Goal: Task Accomplishment & Management: Use online tool/utility

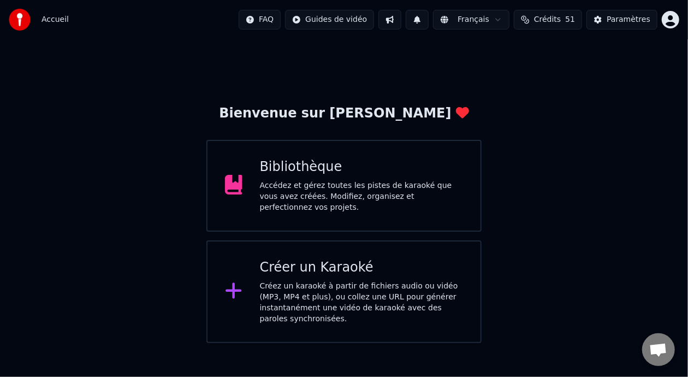
click at [391, 198] on div "Accédez et gérez toutes les pistes de karaoké que vous avez créées. Modifiez, o…" at bounding box center [362, 196] width 204 height 33
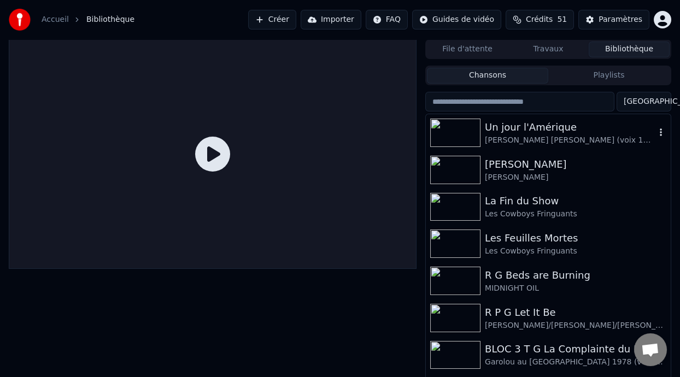
click at [529, 126] on div "Un jour l'Amérique" at bounding box center [570, 127] width 170 height 15
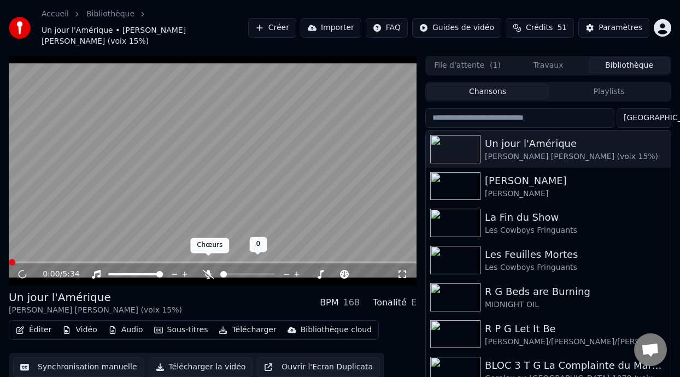
click at [208, 270] on icon at bounding box center [208, 274] width 11 height 9
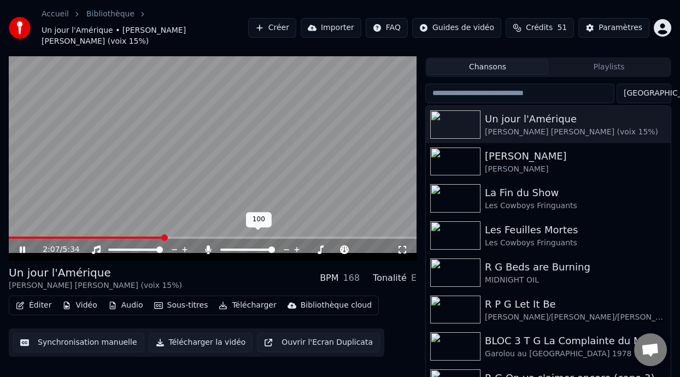
click at [235, 249] on span at bounding box center [247, 250] width 55 height 2
click at [14, 237] on span at bounding box center [12, 238] width 6 height 2
click at [207, 245] on icon at bounding box center [208, 249] width 6 height 9
click at [207, 245] on icon at bounding box center [208, 249] width 11 height 9
click at [63, 237] on span at bounding box center [36, 238] width 55 height 2
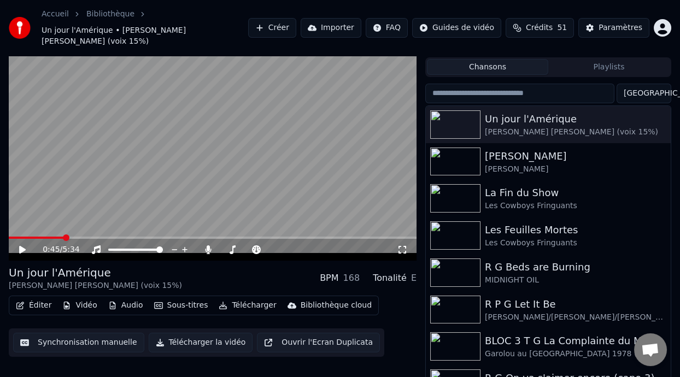
click at [20, 246] on icon at bounding box center [22, 250] width 7 height 8
click at [48, 237] on span at bounding box center [28, 238] width 39 height 2
click at [28, 237] on span at bounding box center [19, 238] width 20 height 2
click at [20, 246] on icon at bounding box center [22, 250] width 7 height 8
click at [207, 245] on icon at bounding box center [208, 249] width 6 height 9
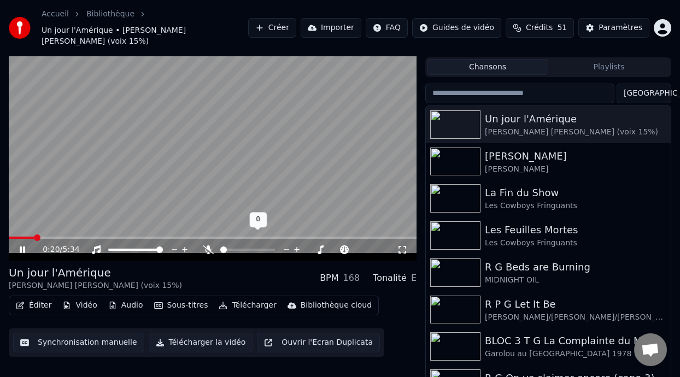
click at [207, 245] on icon at bounding box center [208, 249] width 11 height 9
click at [242, 249] on span at bounding box center [247, 250] width 55 height 2
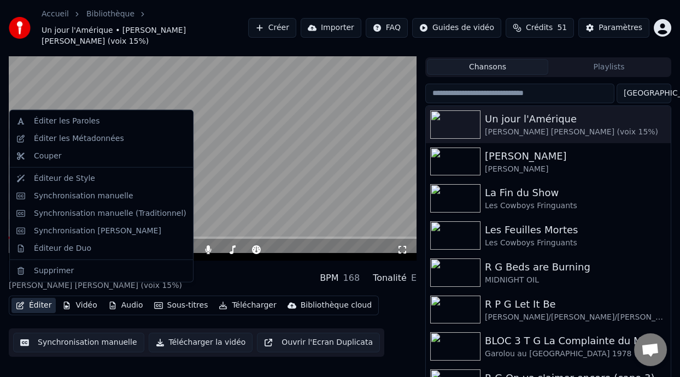
click at [39, 298] on button "Éditer" at bounding box center [33, 305] width 44 height 15
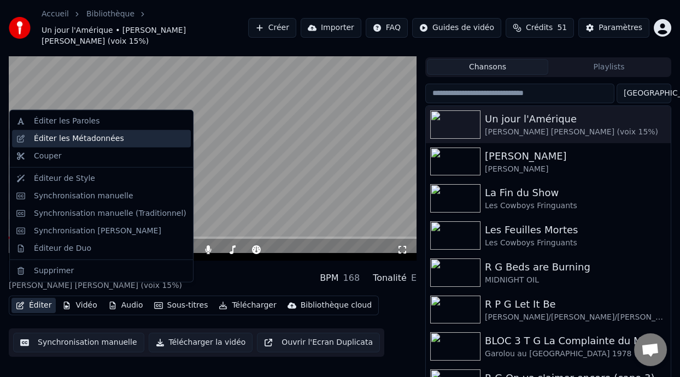
click at [158, 141] on div "Éditer les Métadonnées" at bounding box center [110, 138] width 152 height 11
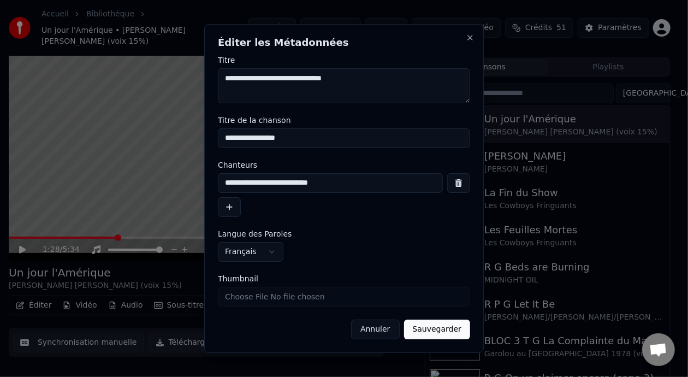
click at [318, 182] on input "**********" at bounding box center [330, 183] width 225 height 20
type input "**********"
click at [450, 328] on button "Sauvegarder" at bounding box center [437, 330] width 66 height 20
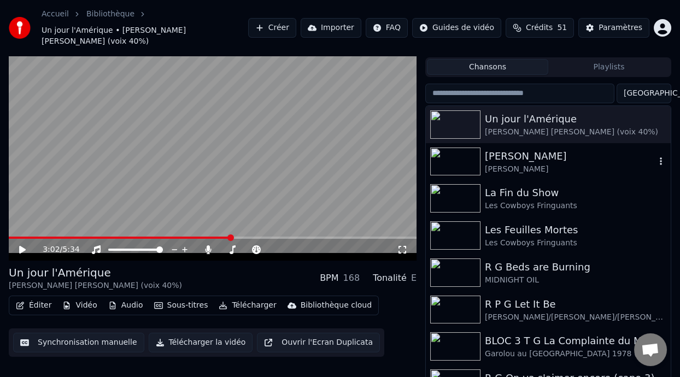
click at [517, 149] on div "[PERSON_NAME]" at bounding box center [570, 156] width 170 height 15
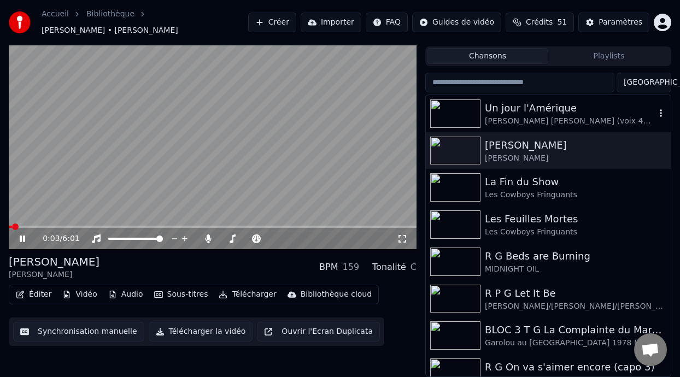
click at [549, 108] on div "Un jour l'Amérique" at bounding box center [570, 108] width 170 height 15
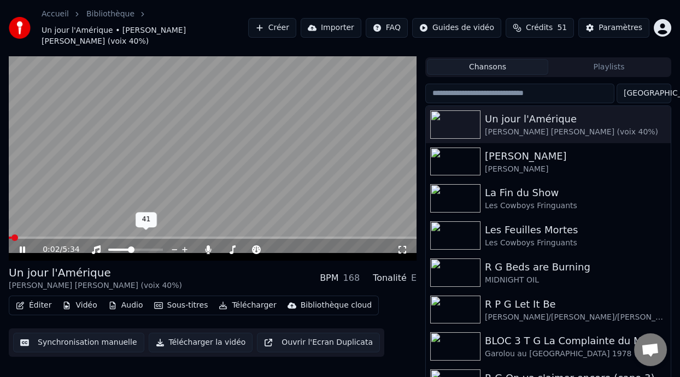
click at [130, 249] on span at bounding box center [119, 250] width 22 height 2
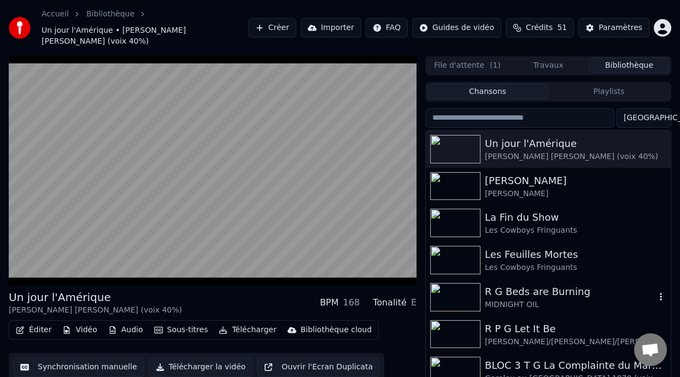
scroll to position [25, 0]
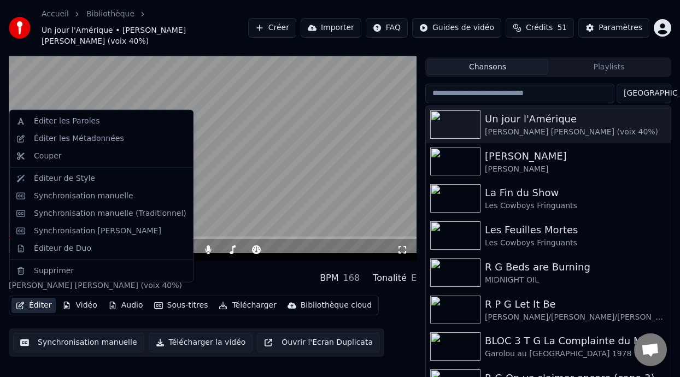
click at [44, 298] on button "Éditer" at bounding box center [33, 305] width 44 height 15
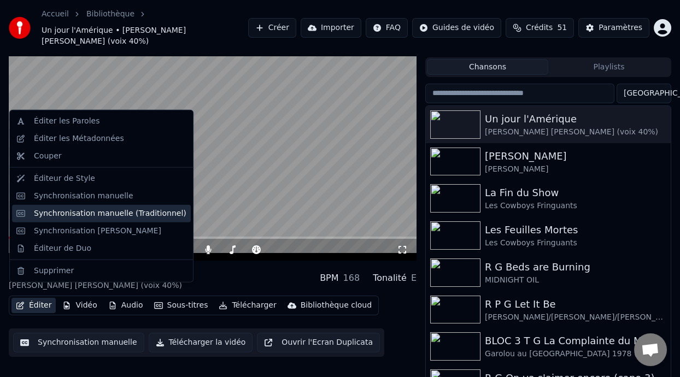
click at [129, 210] on div "Synchronisation manuelle (Traditionnel)" at bounding box center [110, 213] width 152 height 11
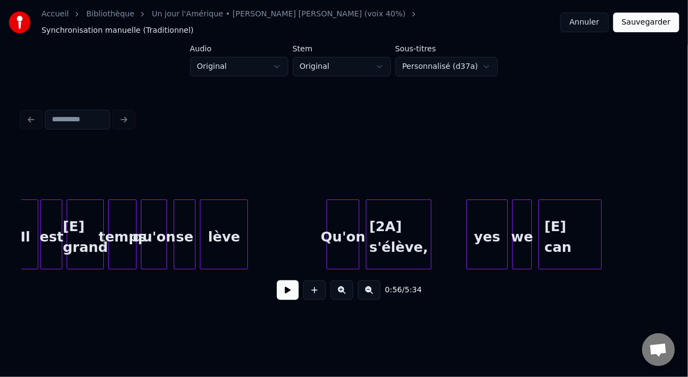
scroll to position [0, 12329]
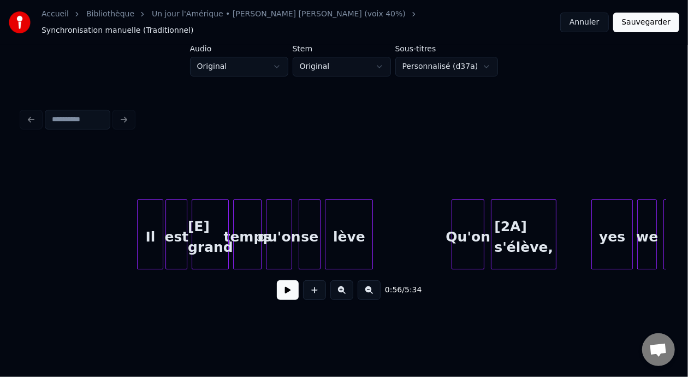
click at [152, 226] on div "Il" at bounding box center [150, 237] width 25 height 74
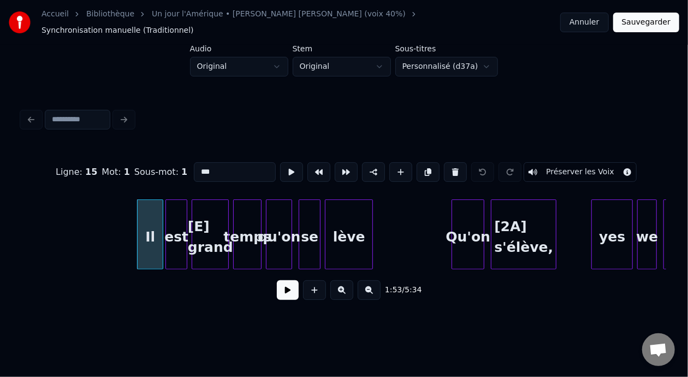
click at [194, 162] on input "**" at bounding box center [235, 172] width 82 height 20
click at [175, 233] on div "est" at bounding box center [176, 237] width 21 height 74
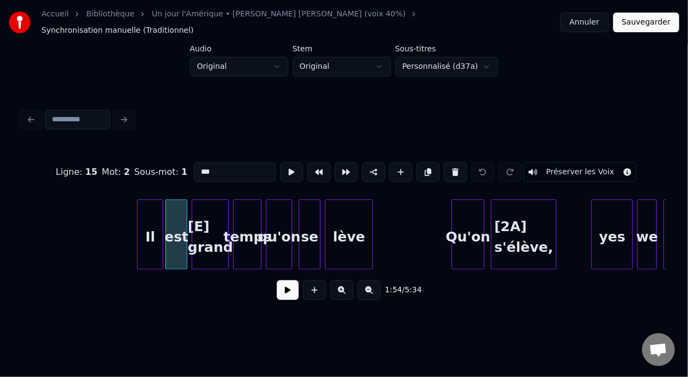
click at [194, 163] on input "***" at bounding box center [235, 172] width 82 height 20
click at [245, 229] on div "temps" at bounding box center [247, 237] width 27 height 74
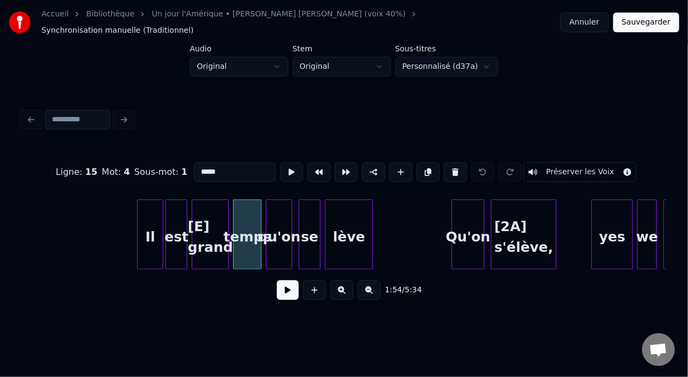
click at [207, 225] on div "[E] grand" at bounding box center [210, 237] width 36 height 74
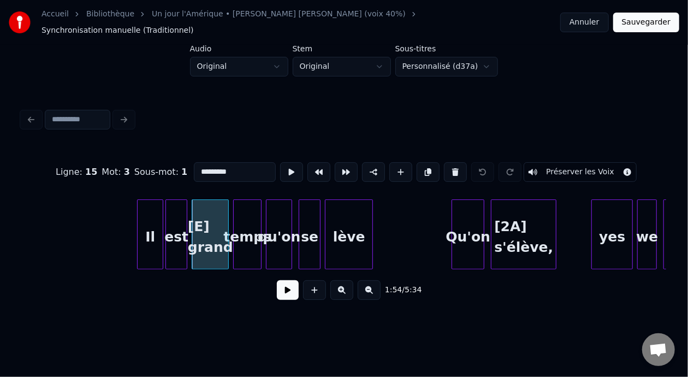
click at [194, 162] on input "*********" at bounding box center [235, 172] width 82 height 20
click at [248, 234] on div "temps" at bounding box center [247, 237] width 27 height 74
type input "*****"
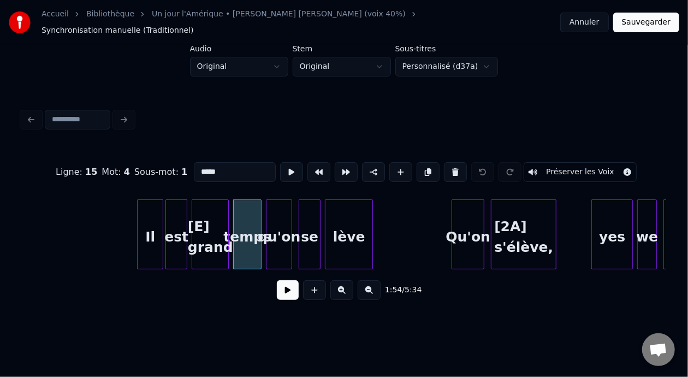
click at [194, 162] on input "*****" at bounding box center [235, 172] width 82 height 20
click at [658, 22] on button "Sauvegarder" at bounding box center [647, 23] width 66 height 20
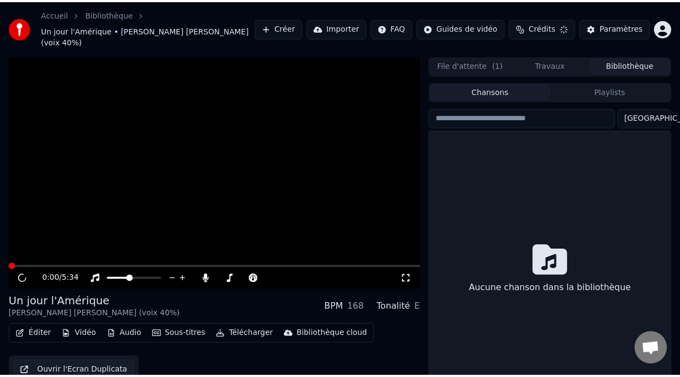
scroll to position [25, 0]
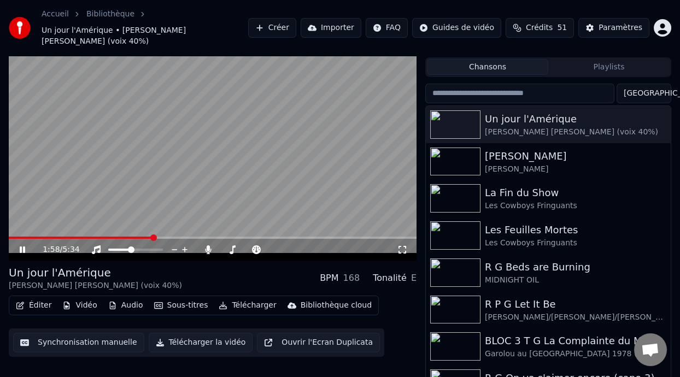
click at [152, 234] on span at bounding box center [153, 237] width 7 height 7
click at [152, 234] on span at bounding box center [152, 237] width 7 height 7
click at [145, 234] on span at bounding box center [146, 237] width 7 height 7
click at [147, 234] on span at bounding box center [149, 237] width 7 height 7
click at [23, 244] on div "1:56 / 5:34" at bounding box center [212, 249] width 399 height 11
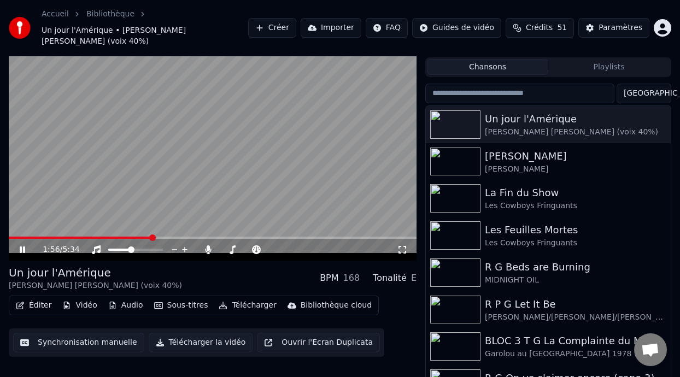
click at [22, 245] on icon at bounding box center [29, 249] width 25 height 9
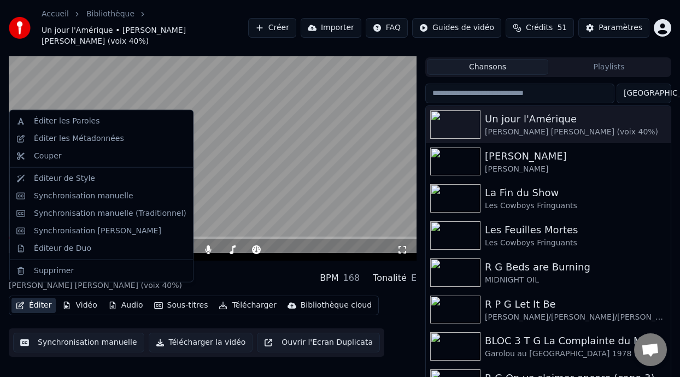
click at [42, 298] on button "Éditer" at bounding box center [33, 305] width 44 height 15
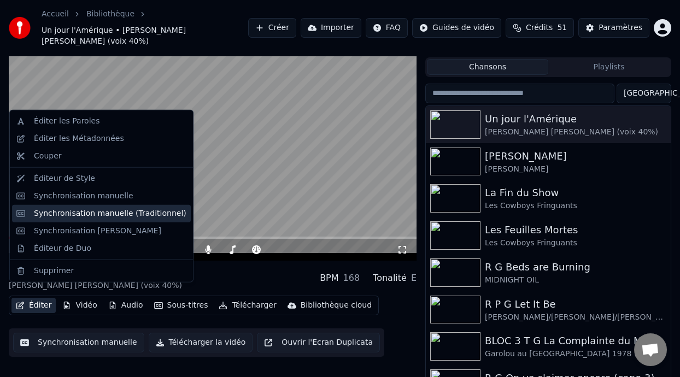
click at [129, 215] on div "Synchronisation manuelle (Traditionnel)" at bounding box center [110, 213] width 152 height 11
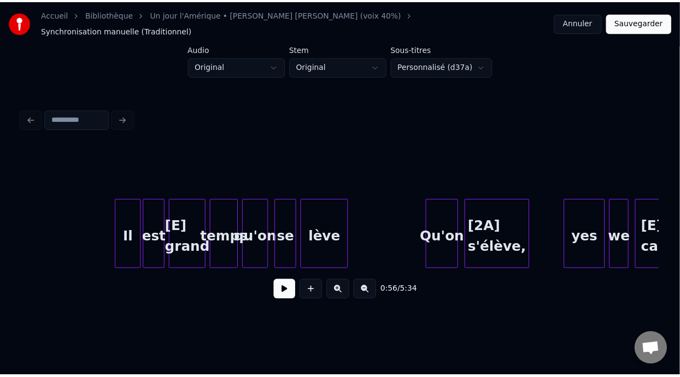
scroll to position [0, 12309]
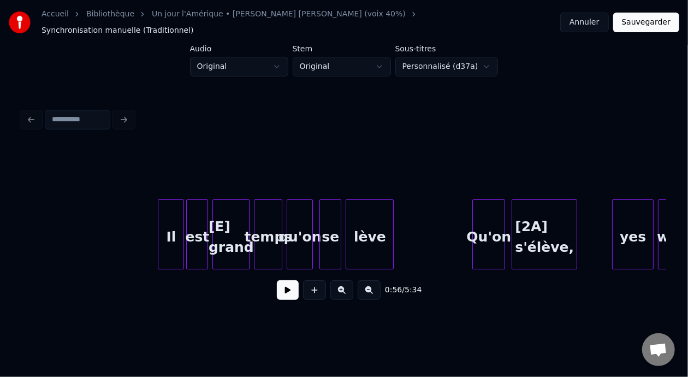
click at [170, 229] on div "Il" at bounding box center [170, 237] width 25 height 74
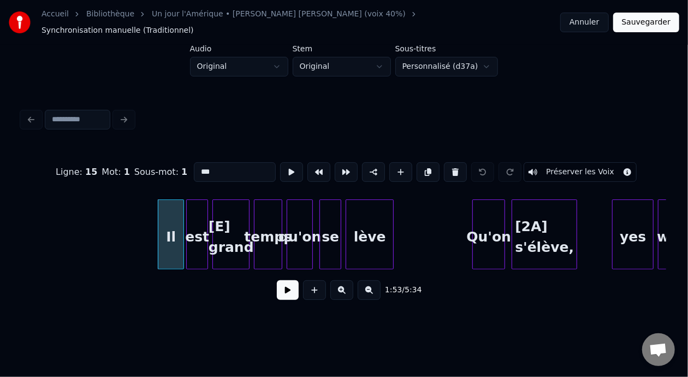
click at [194, 162] on input "**" at bounding box center [235, 172] width 82 height 20
click at [194, 218] on div "est" at bounding box center [197, 237] width 21 height 74
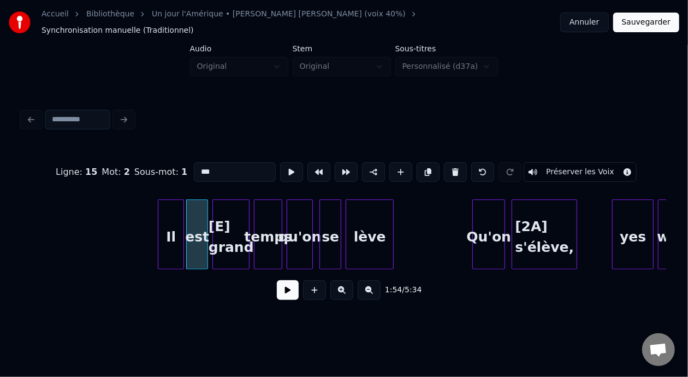
click at [194, 162] on input "***" at bounding box center [235, 172] width 82 height 20
type input "***"
click at [647, 20] on button "Sauvegarder" at bounding box center [647, 23] width 66 height 20
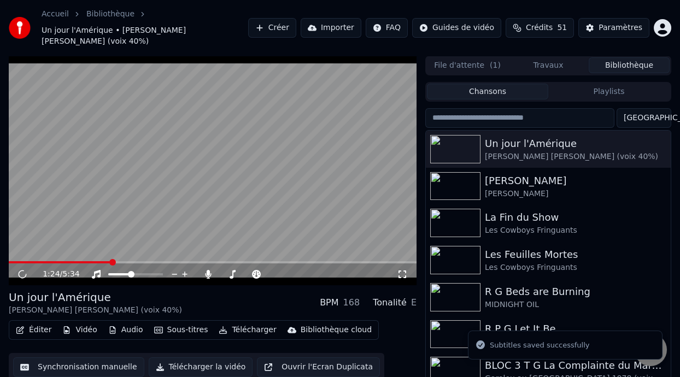
click at [111, 259] on span at bounding box center [112, 262] width 7 height 7
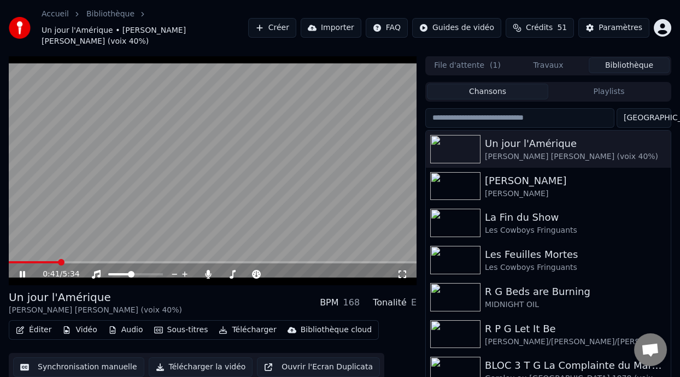
click at [58, 261] on span at bounding box center [34, 262] width 50 height 2
click at [23, 271] on icon at bounding box center [22, 274] width 5 height 7
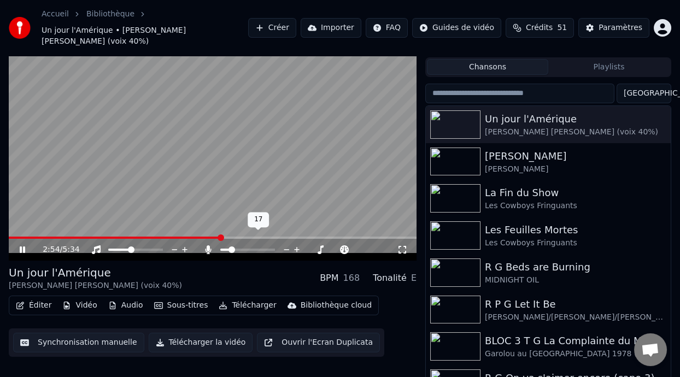
click at [229, 249] on span at bounding box center [224, 250] width 9 height 2
click at [237, 246] on span at bounding box center [238, 249] width 7 height 7
click at [234, 234] on span at bounding box center [234, 237] width 7 height 7
click at [21, 246] on icon at bounding box center [22, 249] width 5 height 7
click at [381, 296] on div "Éditer Vidéo Audio Sous-titres Télécharger Bibliothèque cloud Synchronisation m…" at bounding box center [213, 326] width 408 height 61
